Goal: Contribute content

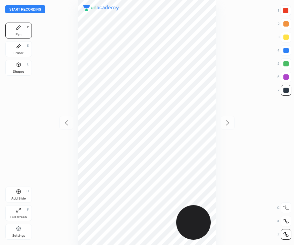
scroll to position [245, 188]
click at [290, 15] on div at bounding box center [285, 10] width 11 height 11
click at [33, 9] on button "Start recording" at bounding box center [25, 9] width 40 height 8
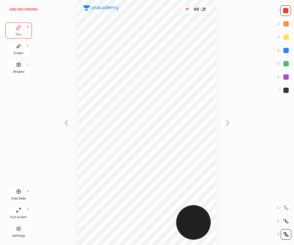
click at [287, 92] on div at bounding box center [285, 90] width 5 height 5
click at [21, 194] on div "Add Slide H" at bounding box center [18, 195] width 27 height 16
click at [20, 52] on div "Eraser" at bounding box center [19, 52] width 10 height 3
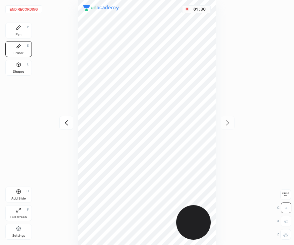
click at [23, 30] on div "Pen P" at bounding box center [18, 31] width 27 height 16
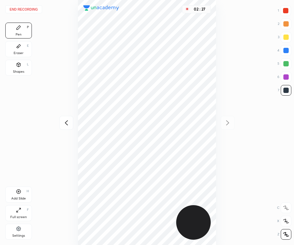
click at [287, 15] on div at bounding box center [285, 10] width 11 height 11
click at [29, 70] on div "Shapes L" at bounding box center [18, 68] width 27 height 16
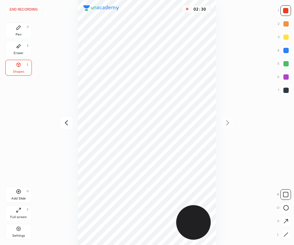
click at [35, 8] on button "End recording" at bounding box center [23, 9] width 37 height 8
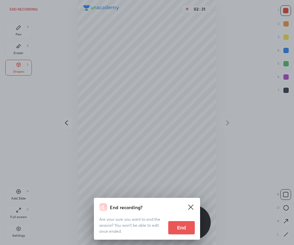
click at [179, 226] on button "End" at bounding box center [181, 227] width 27 height 13
